Goal: Task Accomplishment & Management: Manage account settings

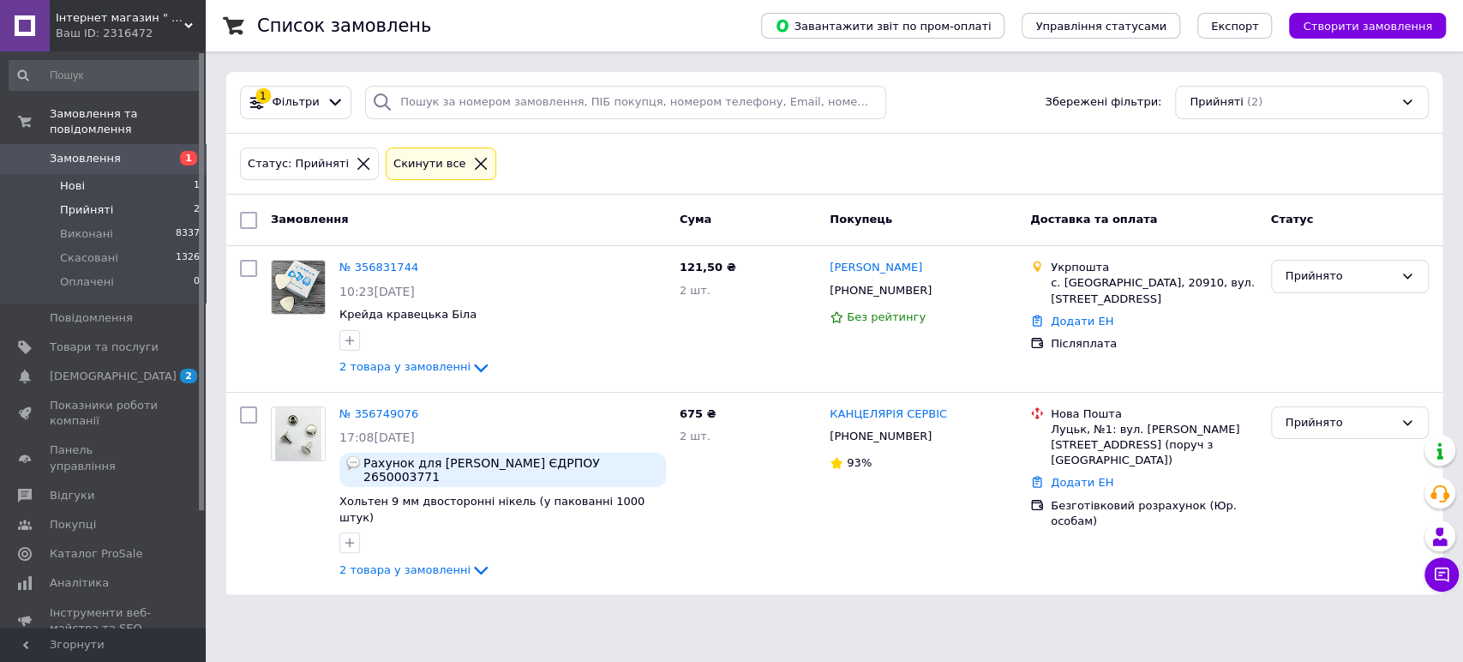
click at [167, 174] on li "Нові 1" at bounding box center [105, 186] width 210 height 24
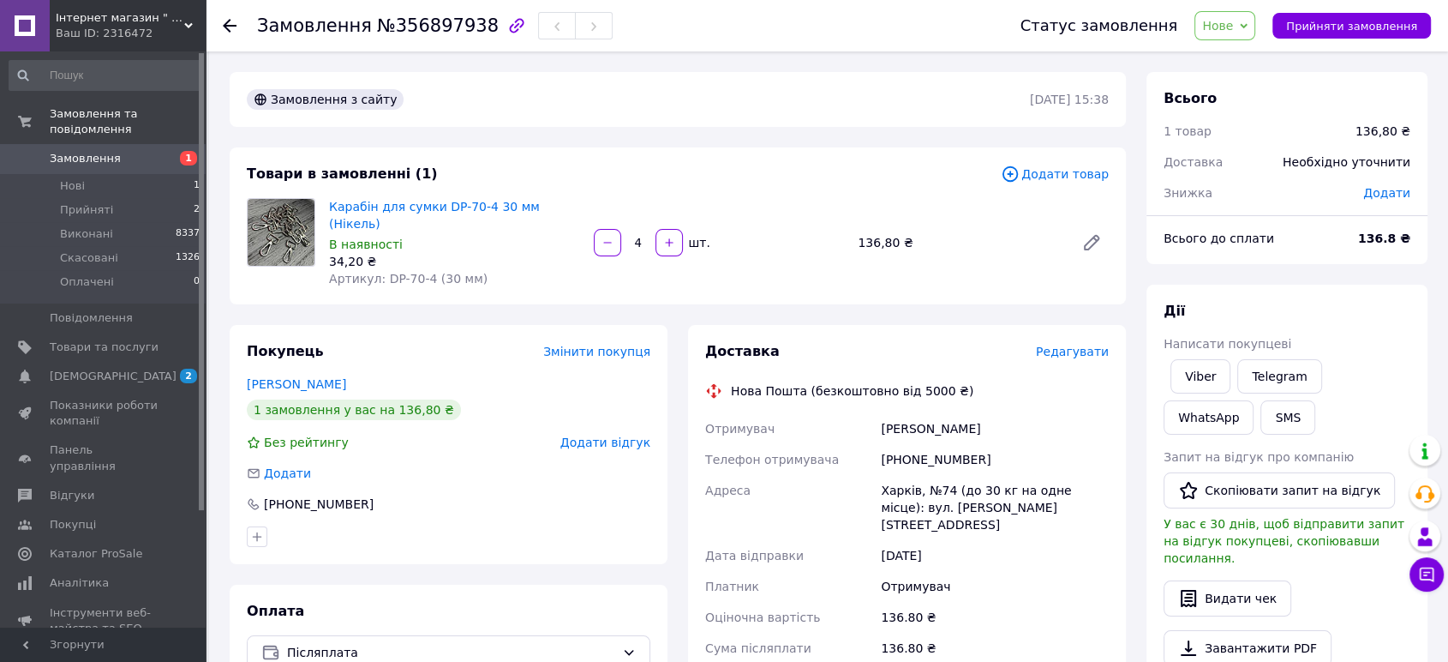
click at [1233, 32] on span "Нове" at bounding box center [1217, 26] width 31 height 14
click at [1238, 50] on li "Прийнято" at bounding box center [1234, 60] width 79 height 26
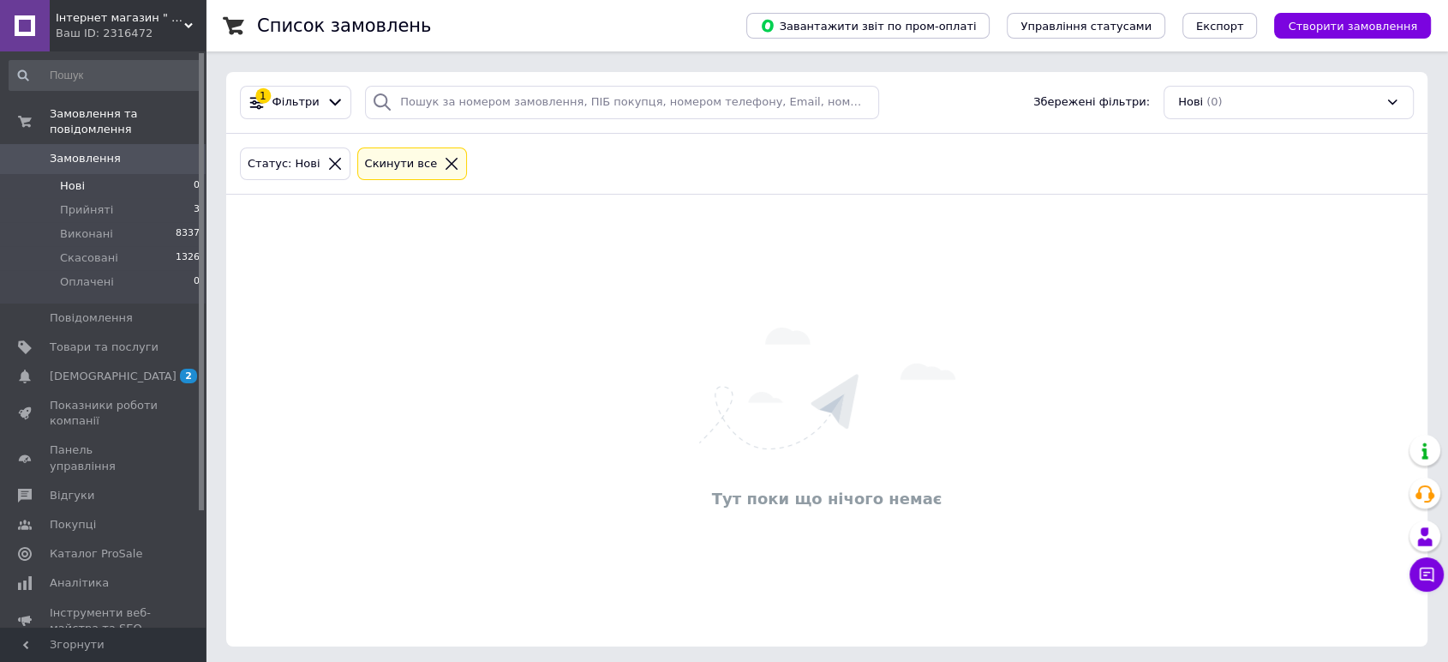
click at [444, 160] on icon at bounding box center [451, 163] width 15 height 15
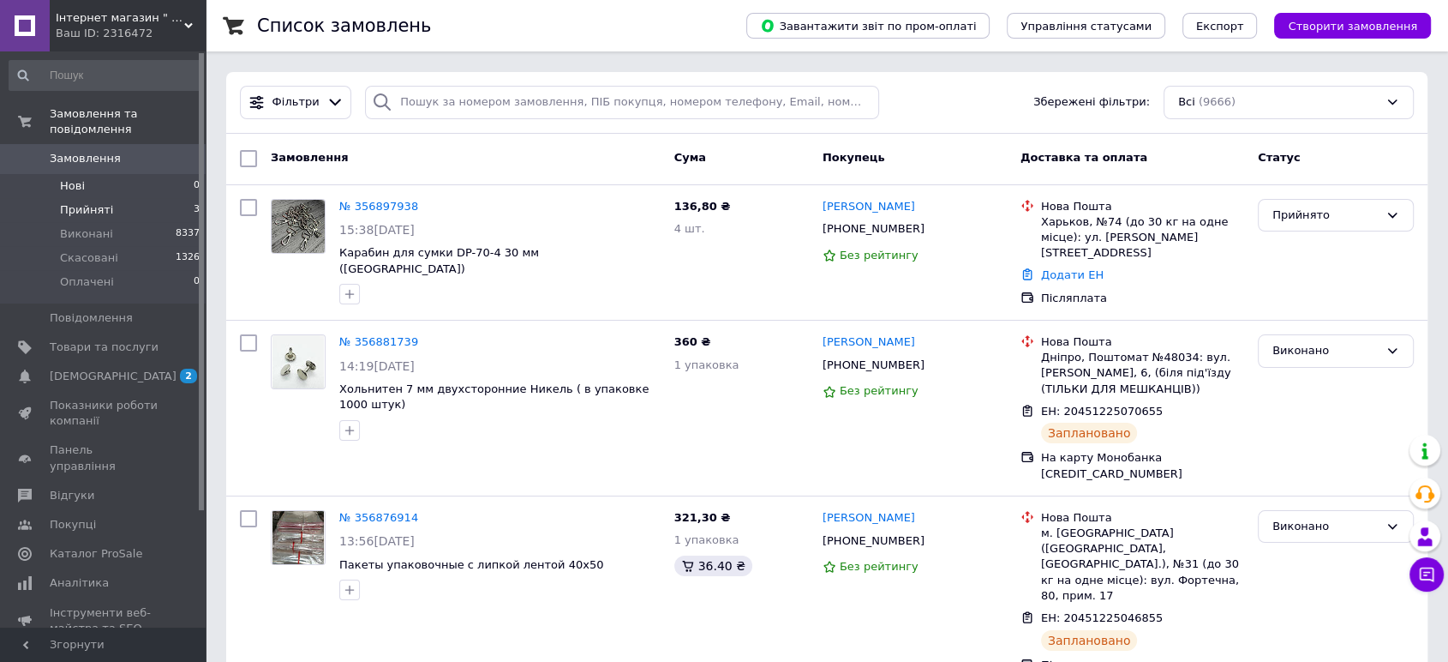
click at [109, 198] on li "Прийняті 3" at bounding box center [105, 210] width 210 height 24
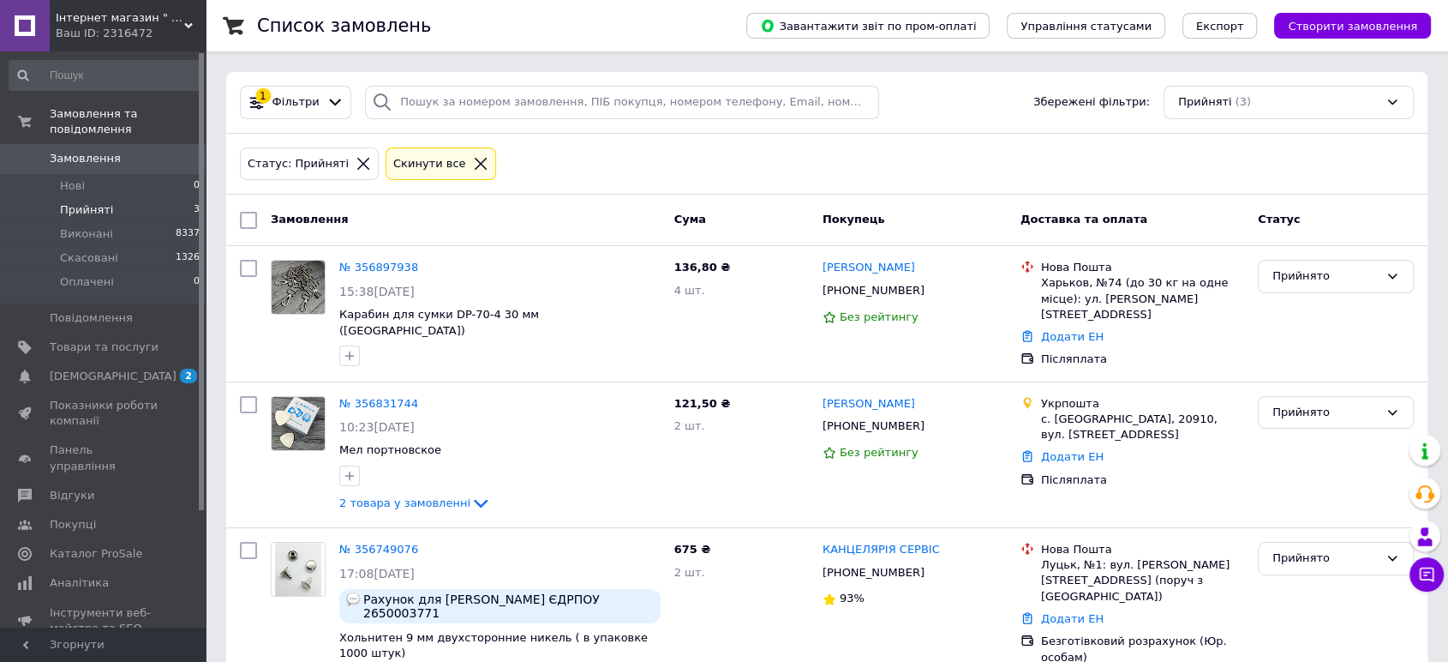
click at [473, 160] on icon at bounding box center [480, 163] width 15 height 15
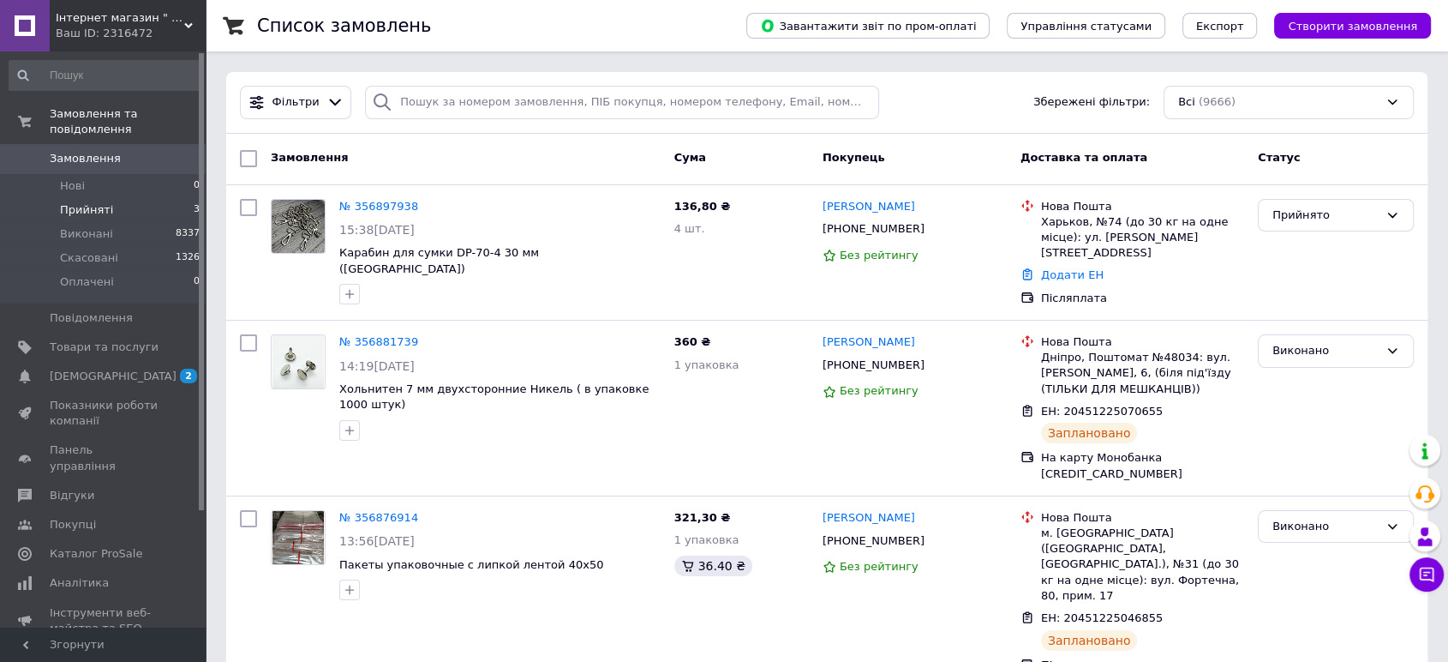
drag, startPoint x: 393, startPoint y: 207, endPoint x: 375, endPoint y: 24, distance: 184.3
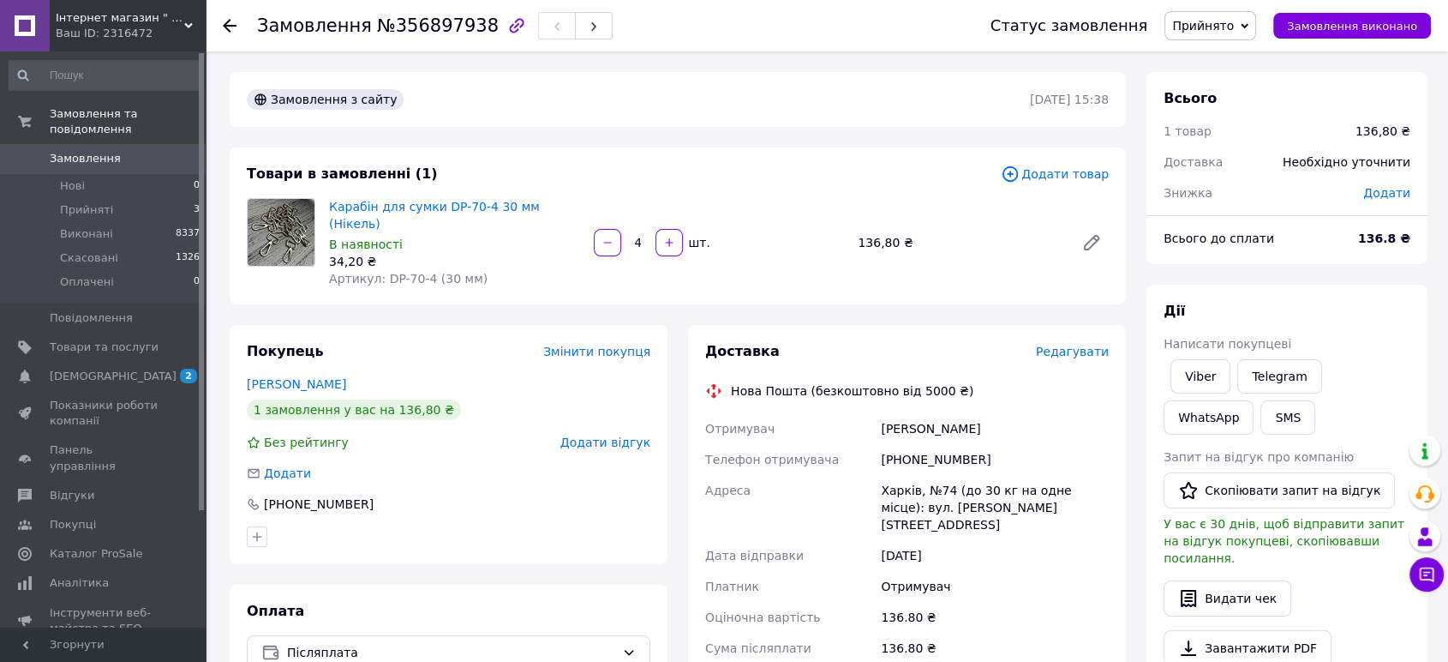
scroll to position [317, 0]
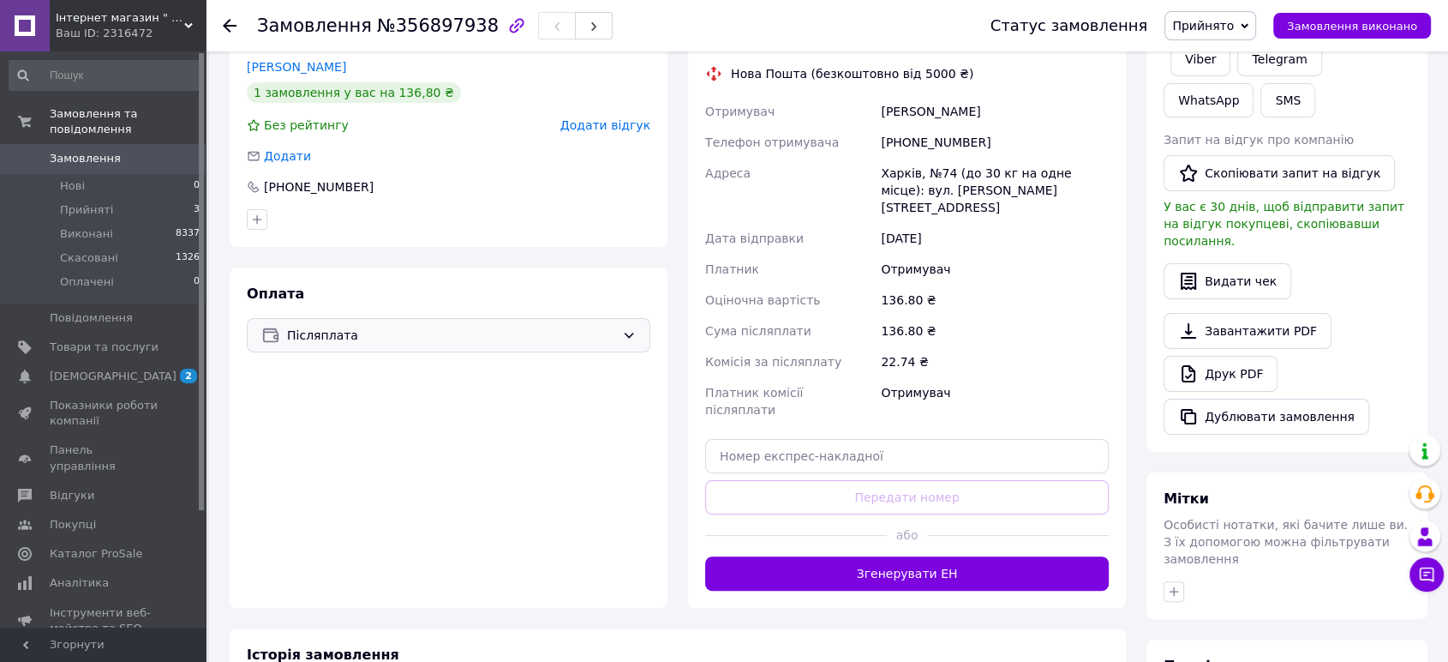
click at [459, 330] on div "Післяплата" at bounding box center [449, 335] width 404 height 34
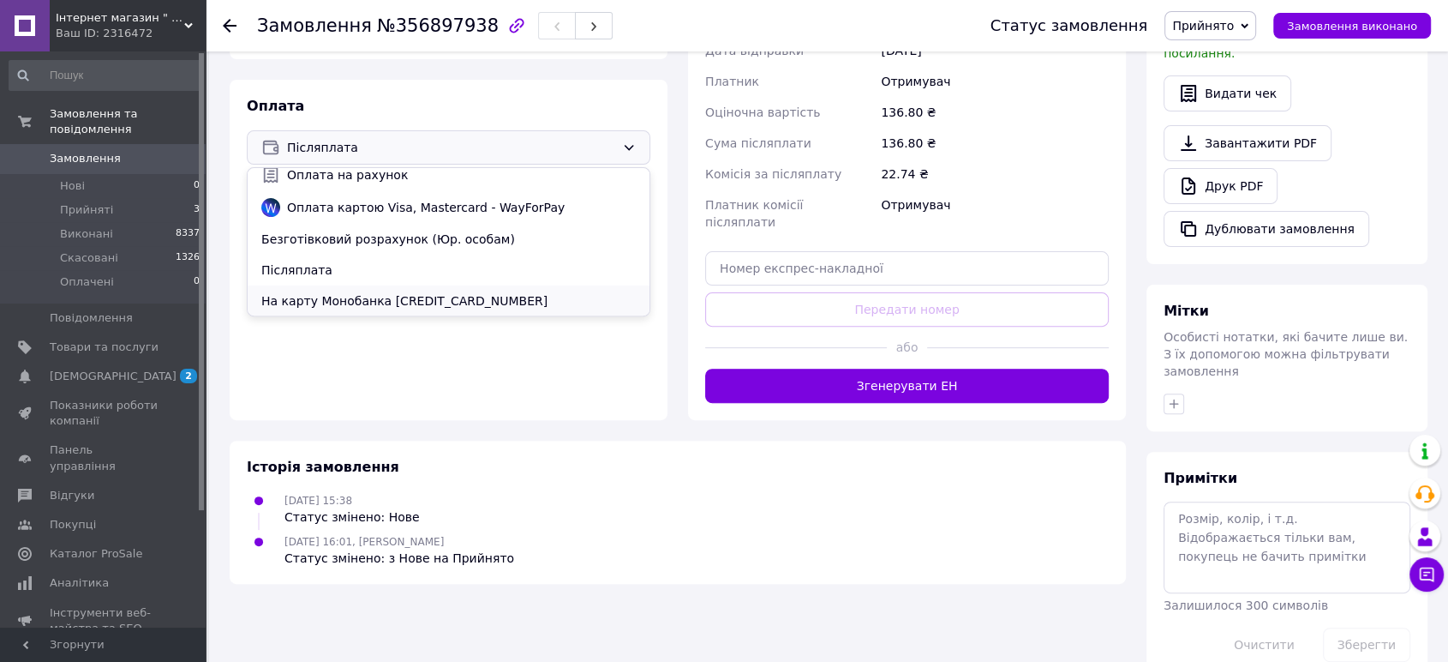
scroll to position [506, 0]
click at [482, 349] on div "Оплата Післяплата Післяплата Оплата на рахунок Оплата картою Visa, Mastercard -…" at bounding box center [449, 249] width 438 height 340
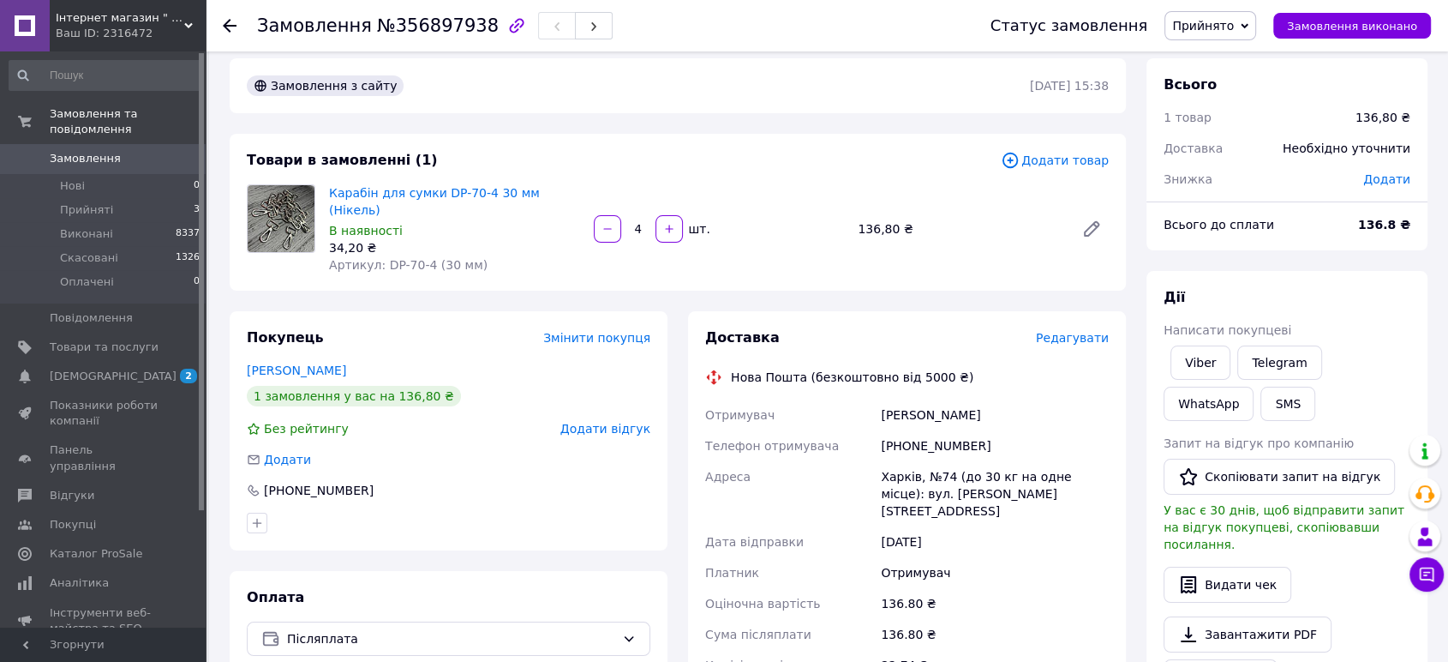
scroll to position [0, 0]
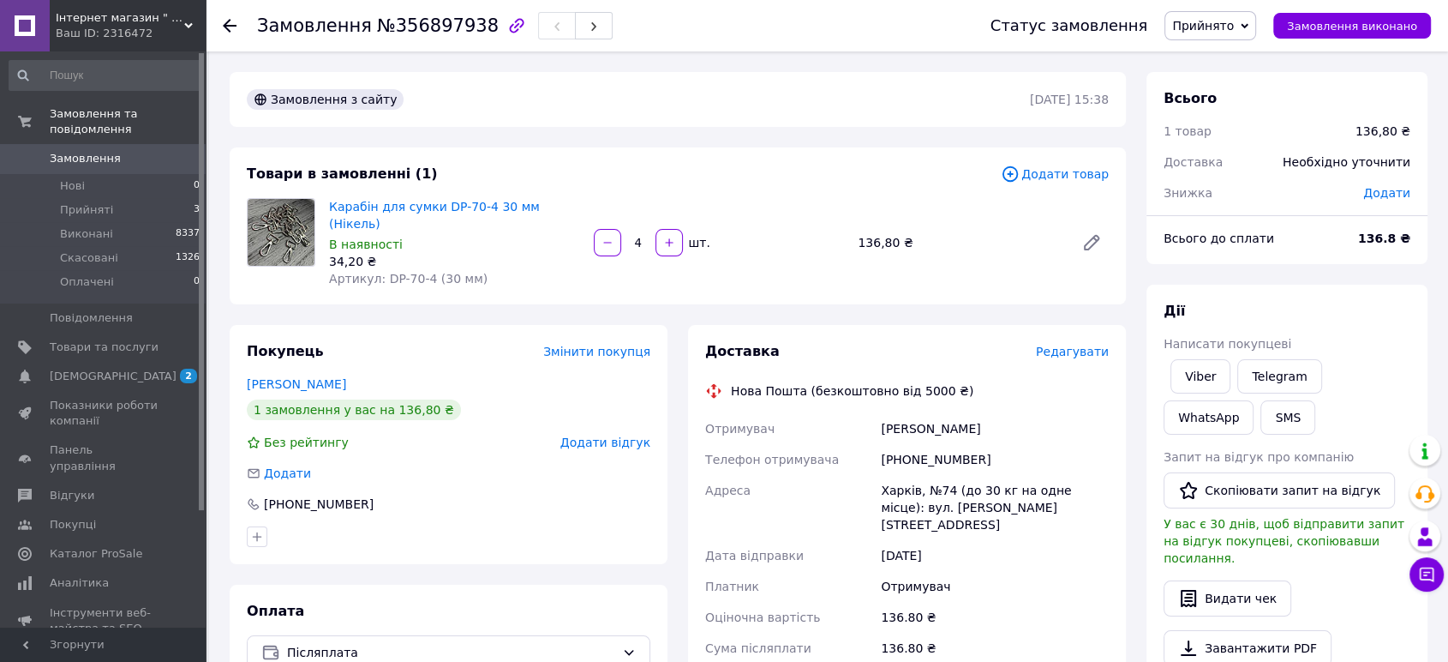
click at [1066, 345] on span "Редагувати" at bounding box center [1072, 352] width 73 height 14
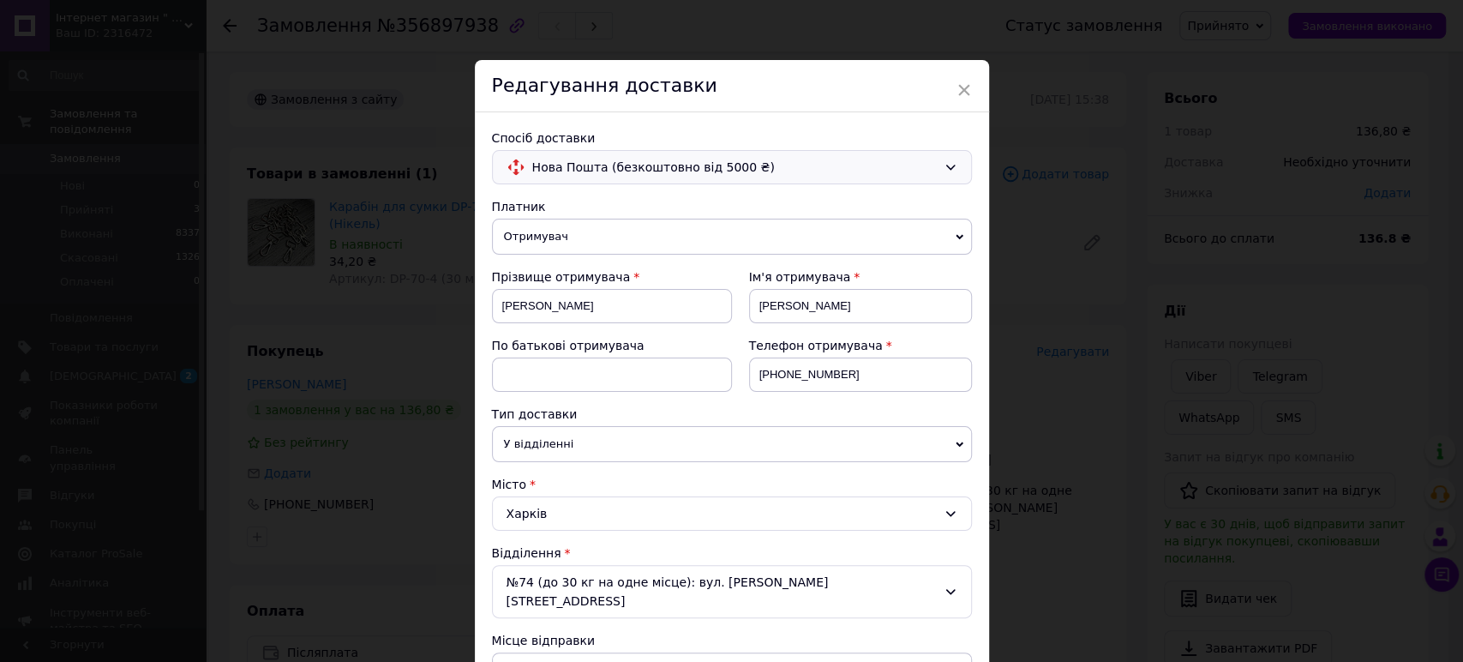
click at [718, 170] on span "Нова Пошта (безкоштовно від 5000 ₴)" at bounding box center [734, 167] width 404 height 19
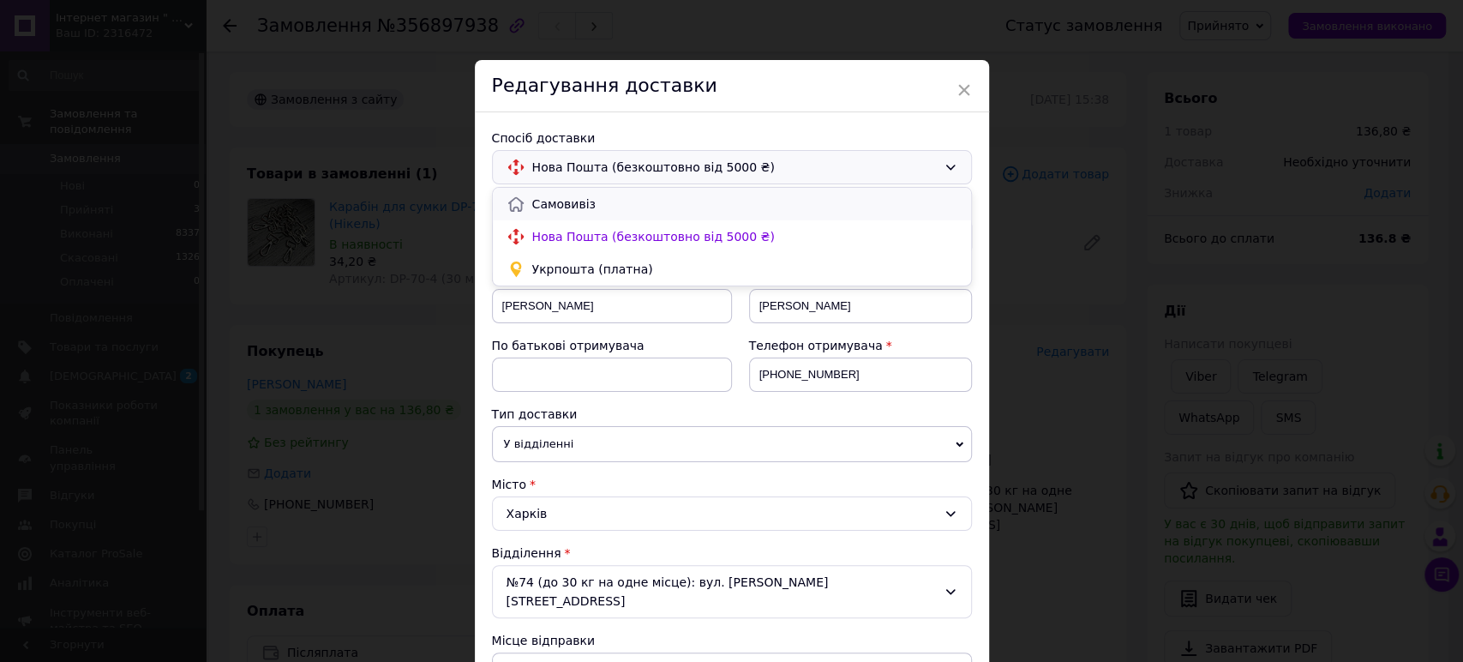
click at [694, 211] on span "Самовивіз" at bounding box center [744, 203] width 425 height 17
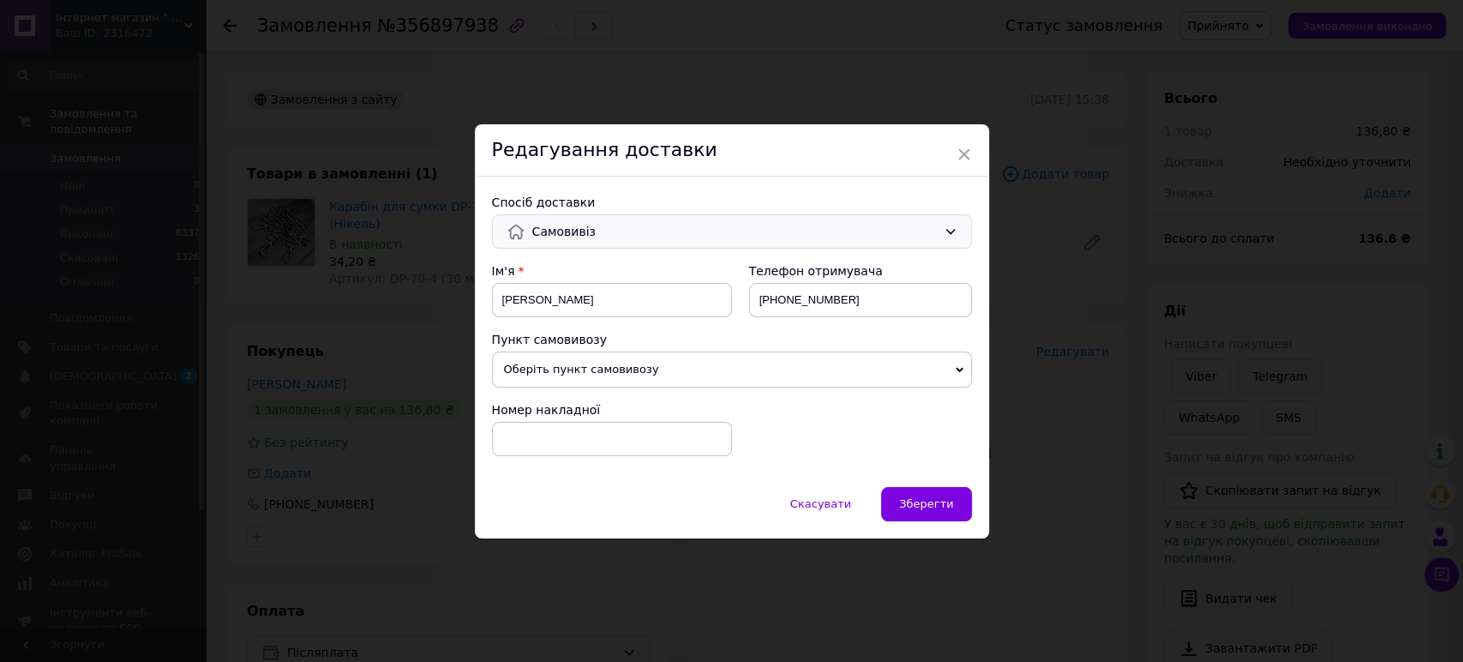
click at [825, 364] on span "Оберіть пункт самовивозу" at bounding box center [732, 369] width 480 height 36
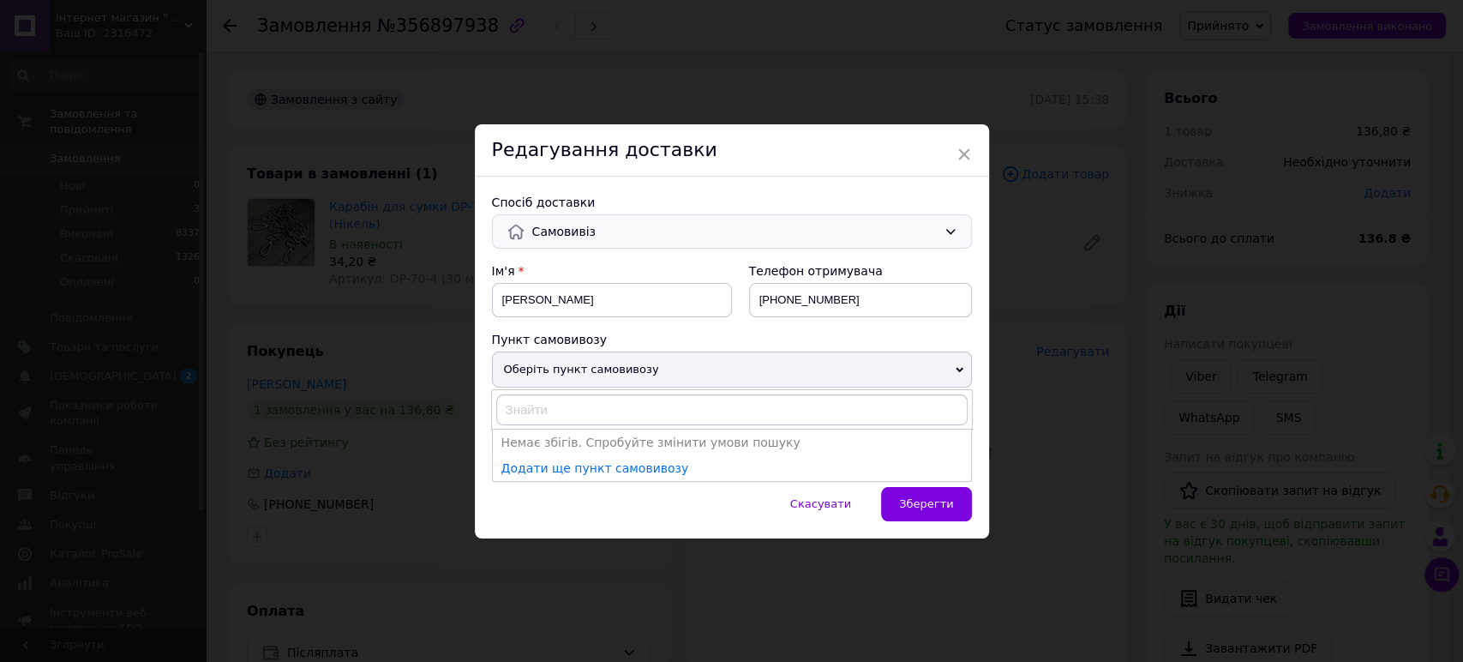
click at [825, 364] on span "Оберіть пункт самовивозу" at bounding box center [732, 369] width 480 height 36
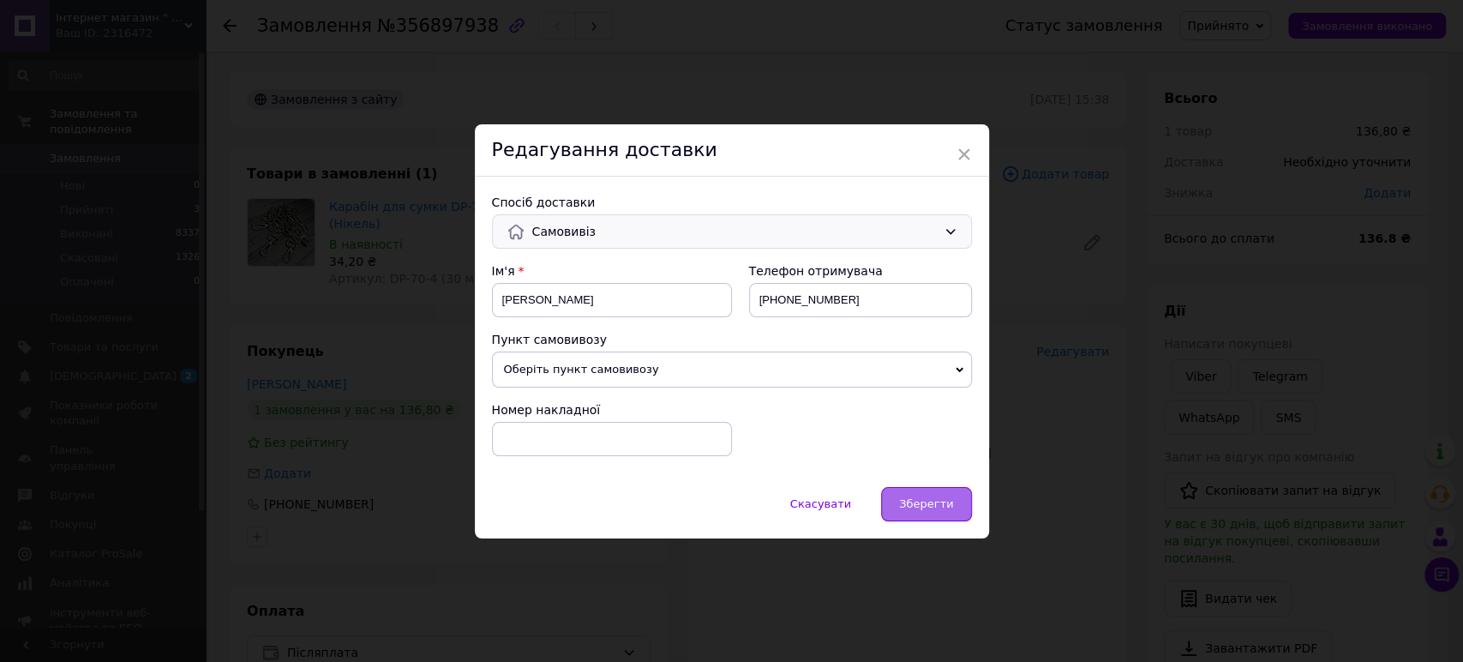
click at [918, 506] on span "Зберегти" at bounding box center [926, 503] width 54 height 13
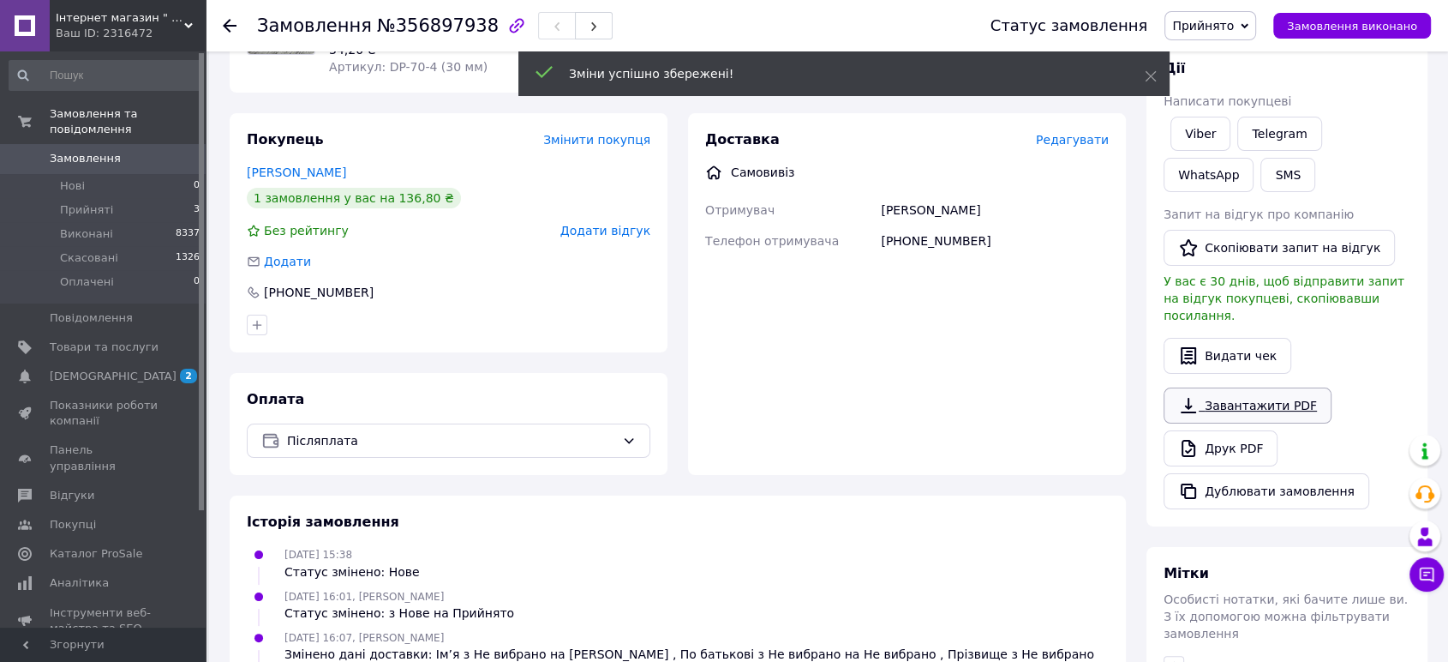
scroll to position [158, 0]
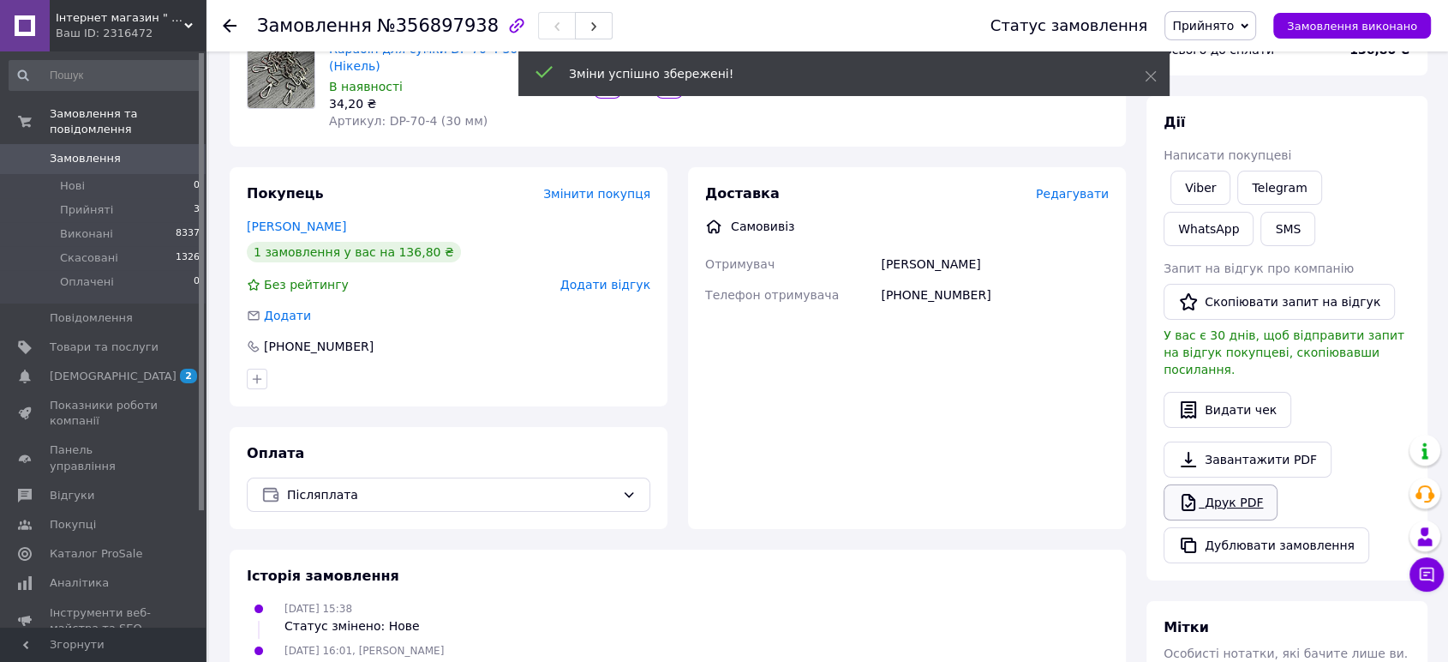
click at [1243, 485] on link "Друк PDF" at bounding box center [1221, 502] width 114 height 36
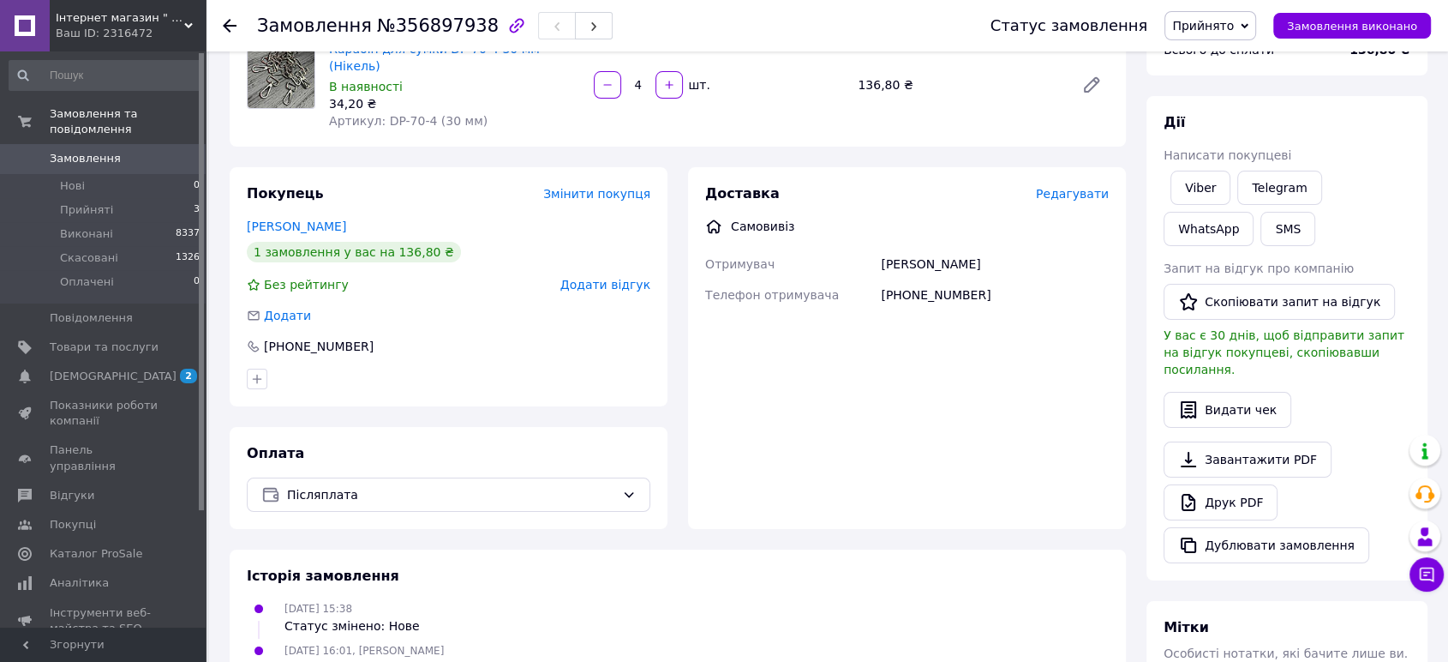
click at [1227, 29] on span "Прийнято" at bounding box center [1203, 26] width 62 height 14
click at [1224, 69] on li "Виконано" at bounding box center [1211, 60] width 90 height 26
